Goal: Task Accomplishment & Management: Complete application form

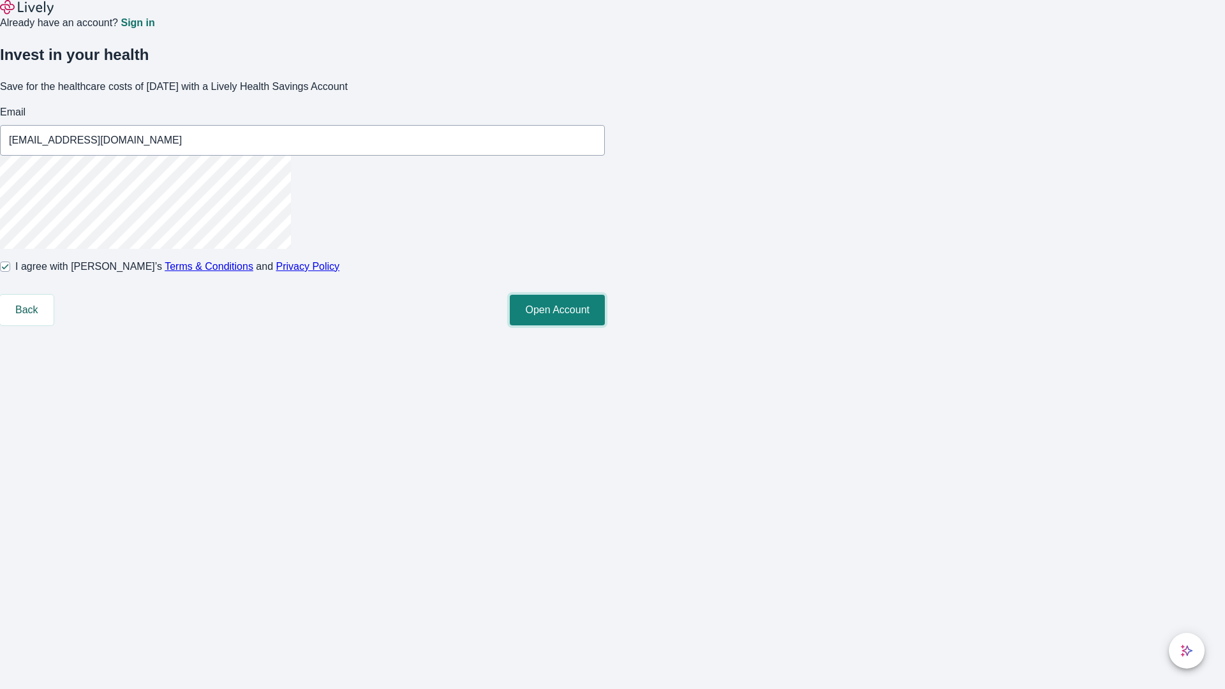
click at [605, 325] on button "Open Account" at bounding box center [557, 310] width 95 height 31
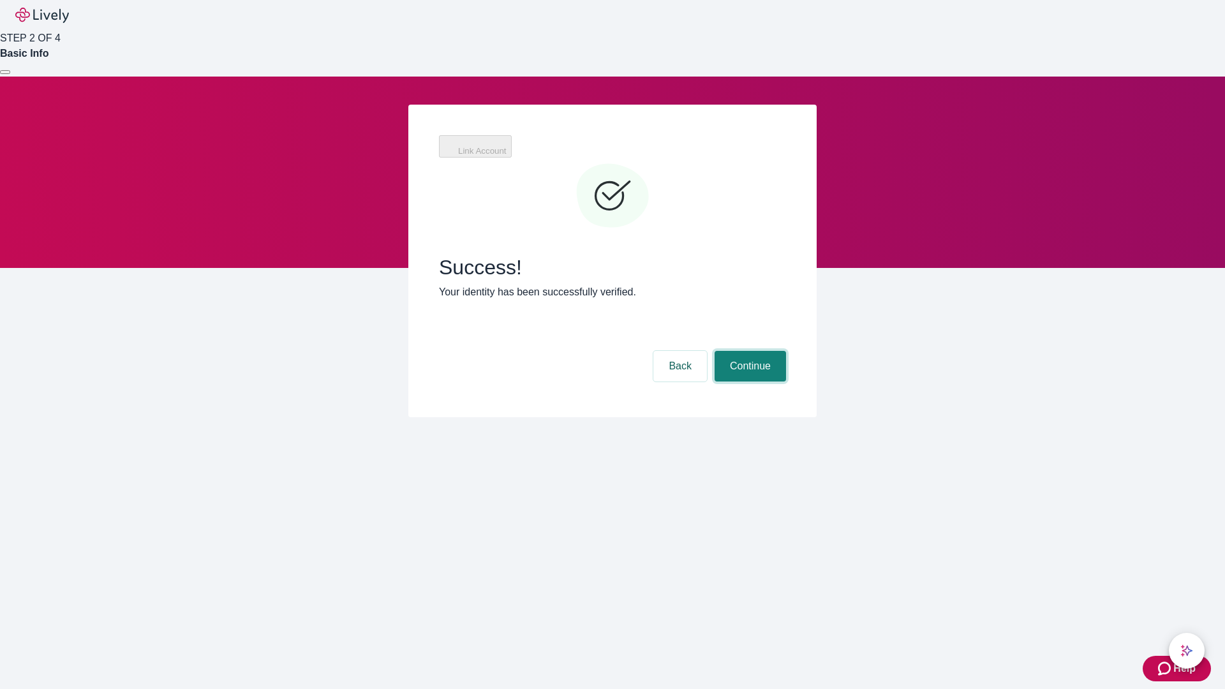
click at [748, 351] on button "Continue" at bounding box center [749, 366] width 71 height 31
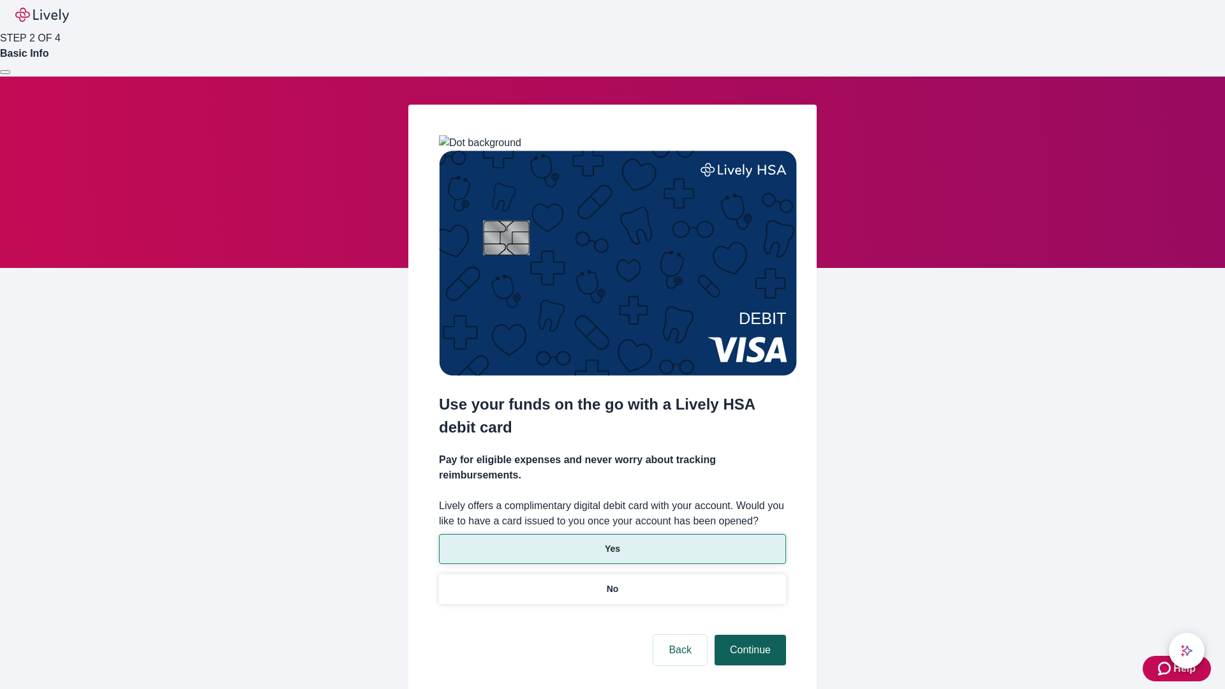
click at [612, 542] on p "Yes" at bounding box center [612, 548] width 15 height 13
click at [748, 635] on button "Continue" at bounding box center [749, 650] width 71 height 31
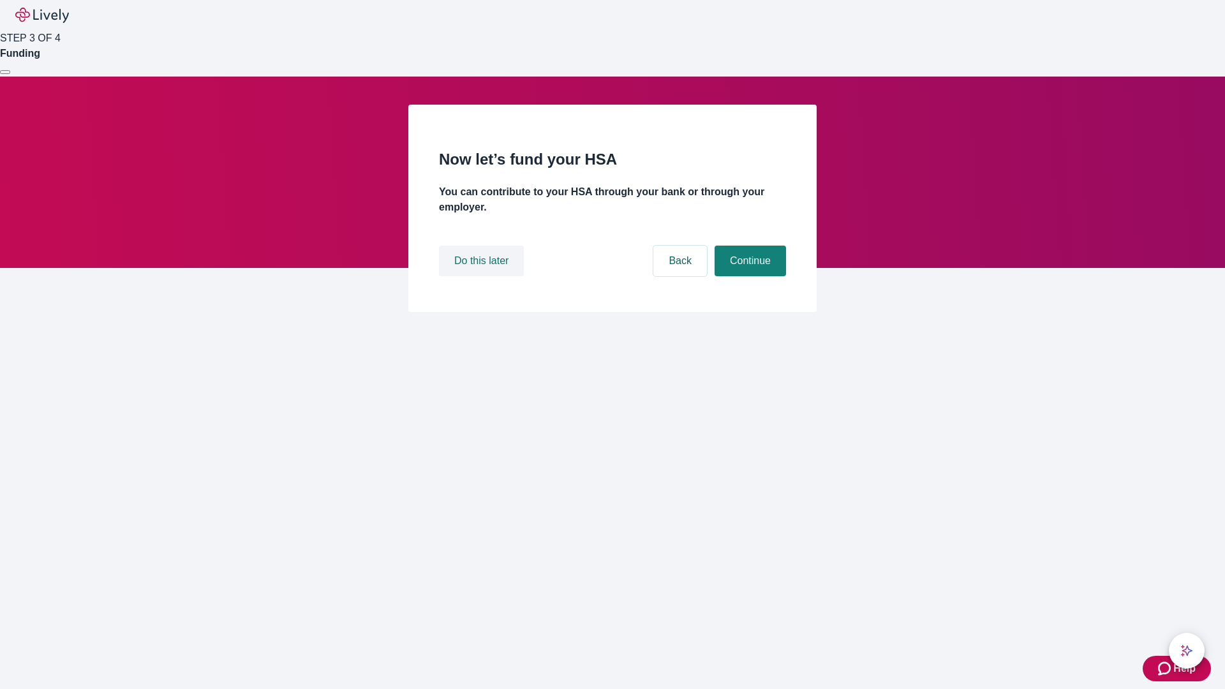
click at [483, 276] on button "Do this later" at bounding box center [481, 261] width 85 height 31
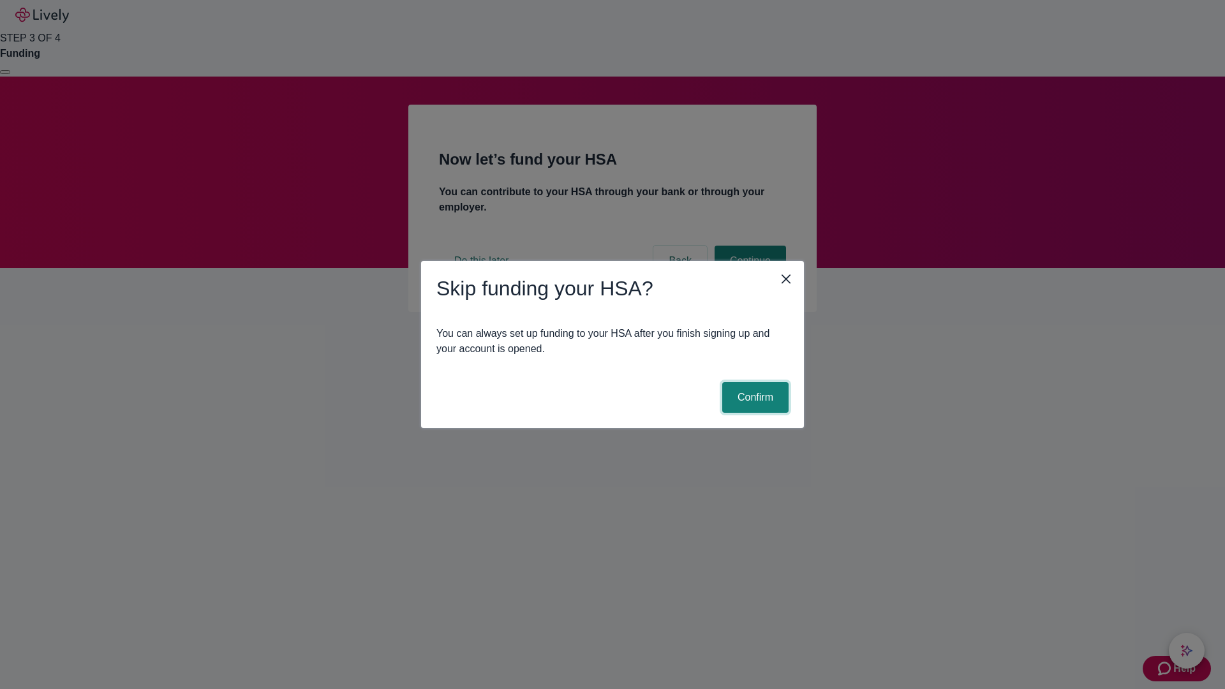
click at [753, 397] on button "Confirm" at bounding box center [755, 397] width 66 height 31
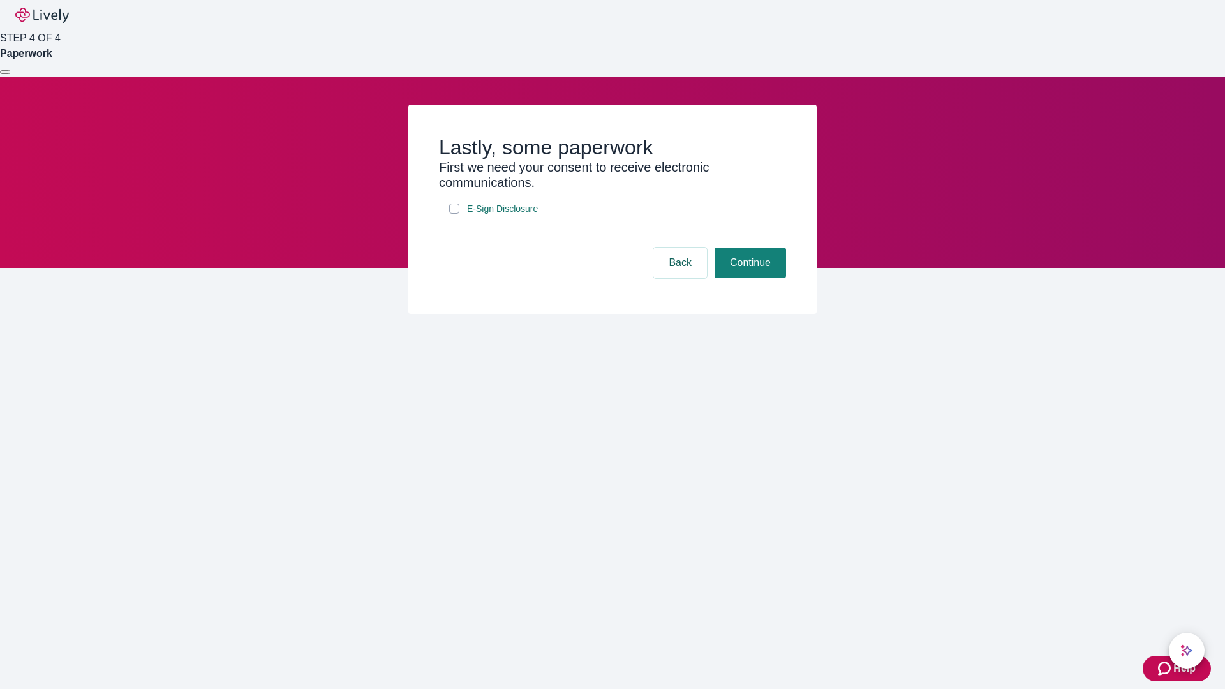
click at [454, 214] on input "E-Sign Disclosure" at bounding box center [454, 208] width 10 height 10
checkbox input "true"
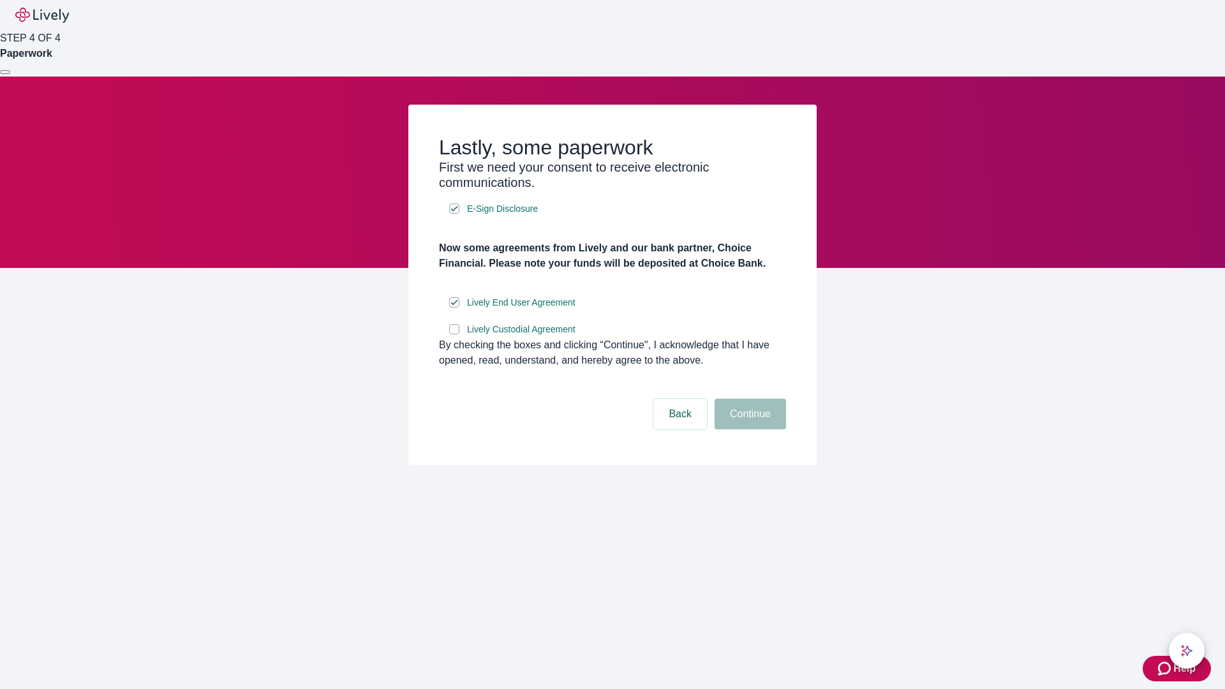
click at [454, 334] on input "Lively Custodial Agreement" at bounding box center [454, 329] width 10 height 10
checkbox input "true"
click at [748, 429] on button "Continue" at bounding box center [749, 414] width 71 height 31
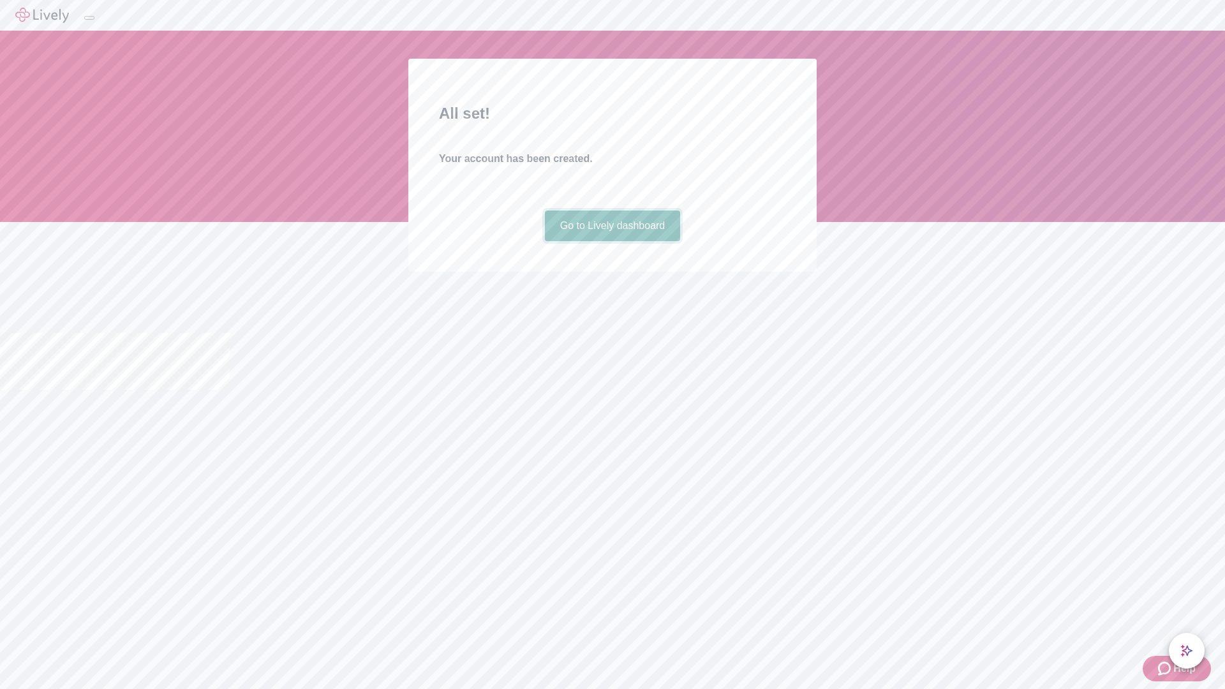
click at [612, 241] on link "Go to Lively dashboard" at bounding box center [613, 225] width 136 height 31
